Goal: Information Seeking & Learning: Find specific fact

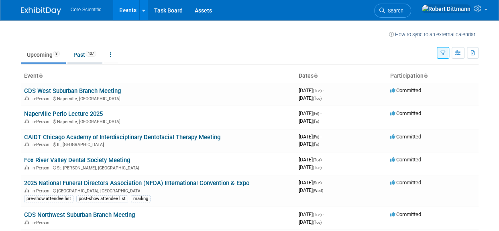
click at [81, 57] on link "Past 137" at bounding box center [85, 54] width 35 height 15
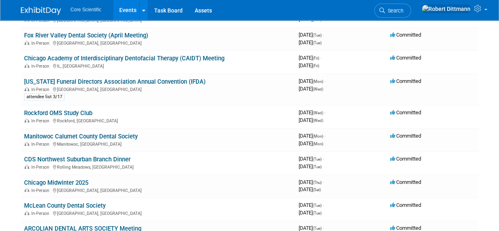
scroll to position [362, 0]
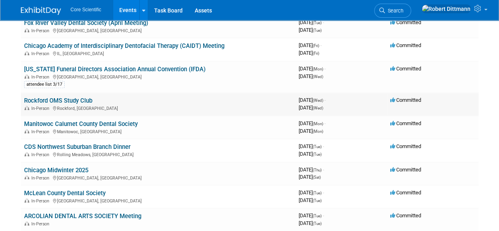
click at [83, 97] on link "Rockford OMS Study Club" at bounding box center [58, 100] width 68 height 7
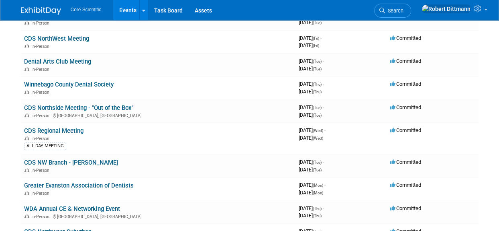
scroll to position [1688, 0]
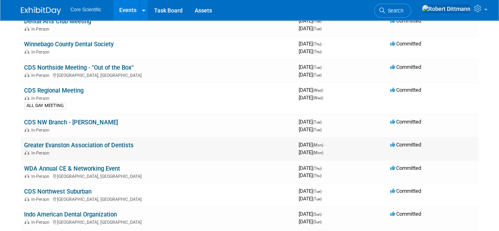
click at [94, 142] on link "Greater Evanston Association of Dentists" at bounding box center [79, 144] width 110 height 7
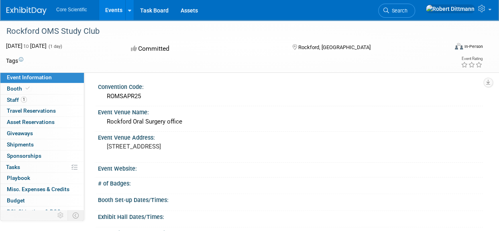
drag, startPoint x: 94, startPoint y: 85, endPoint x: 205, endPoint y: 145, distance: 126.2
copy div "Convention Code: ROMSAPR25 Event Venue Name: Rockford Oral Surgery office Event…"
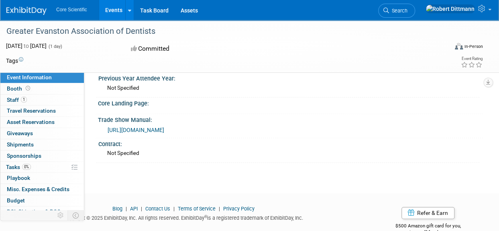
scroll to position [482, 0]
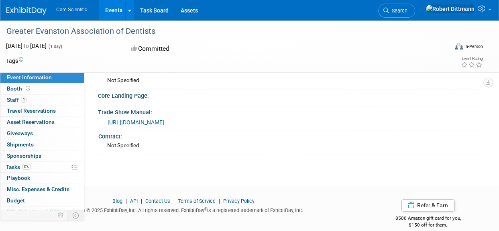
click at [164, 119] on link "https://drive.google.com/file/d/1IgkF-t2Ye2vf_ziimYDxQMrqRQum_cJV/view?usp=driv…" at bounding box center [136, 122] width 57 height 6
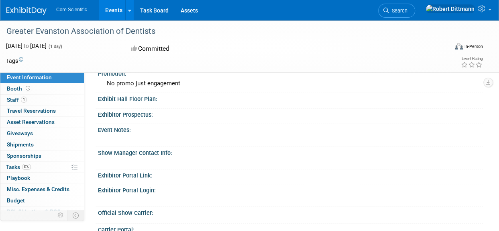
scroll to position [0, 0]
